Goal: Find specific page/section

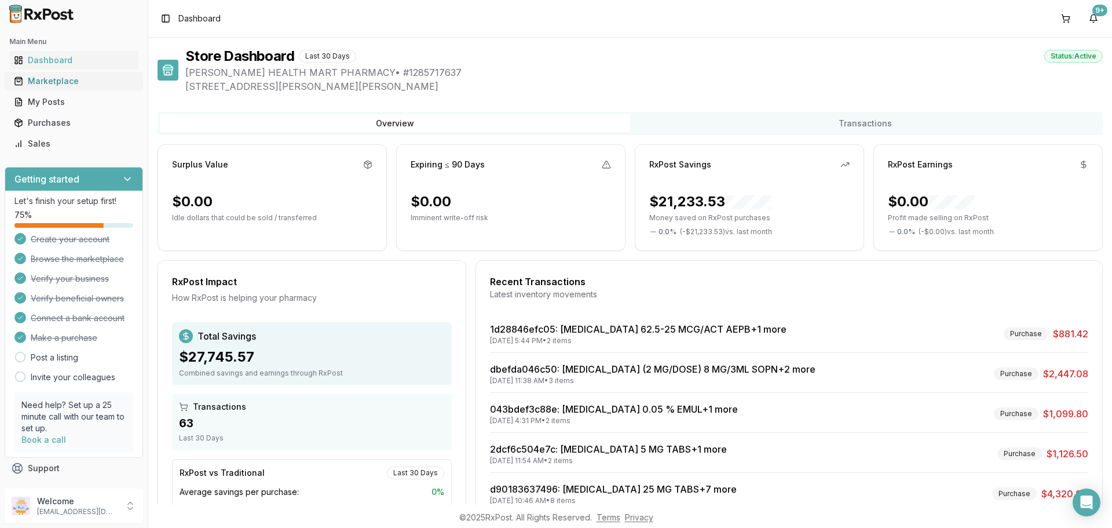
click at [61, 78] on div "Marketplace" at bounding box center [74, 81] width 120 height 12
click at [67, 87] on link "Marketplace" at bounding box center [73, 81] width 129 height 21
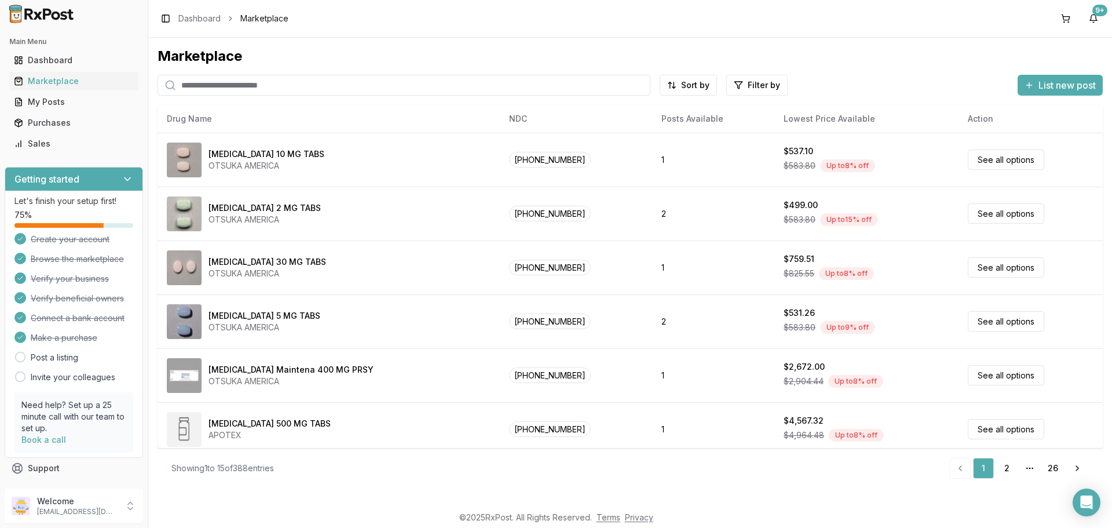
click at [200, 82] on input "search" at bounding box center [404, 85] width 493 height 21
type input "**********"
